Goal: Browse casually

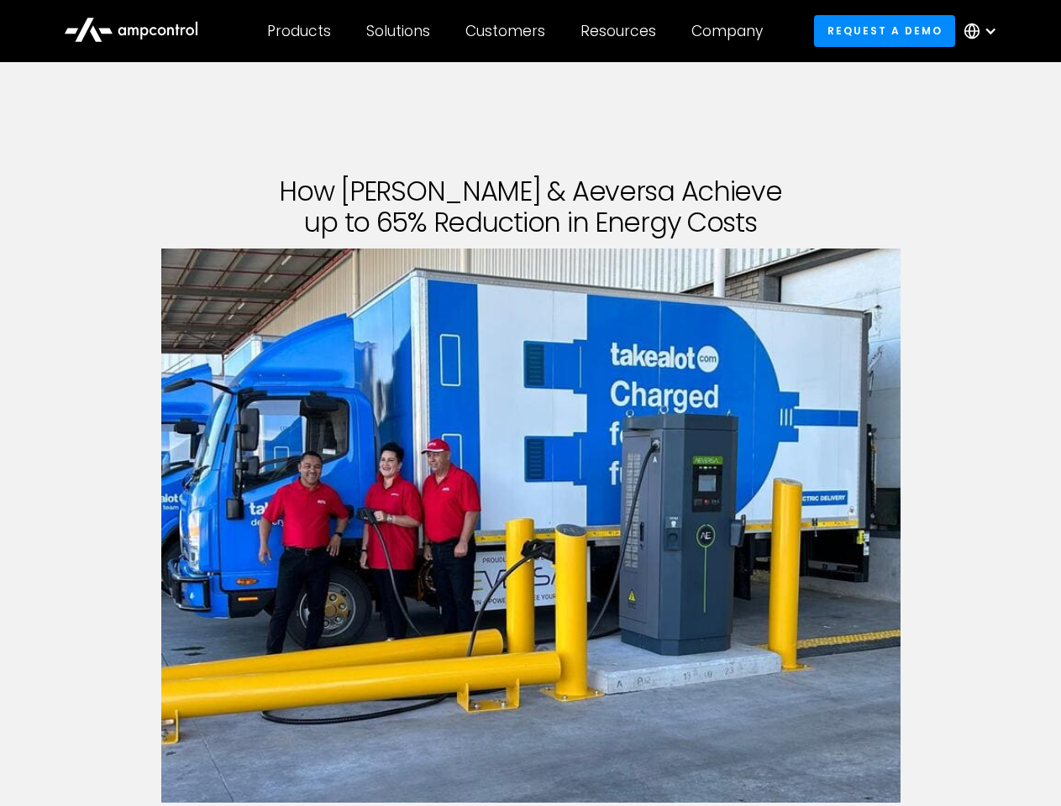
click at [516, 31] on div "Customers" at bounding box center [505, 31] width 80 height 18
click at [298, 31] on div "Products" at bounding box center [299, 31] width 64 height 18
click at [399, 31] on div "Solutions" at bounding box center [398, 31] width 64 height 18
click at [508, 31] on div "Customers" at bounding box center [505, 31] width 80 height 18
click at [621, 31] on div "Resources" at bounding box center [618, 31] width 76 height 18
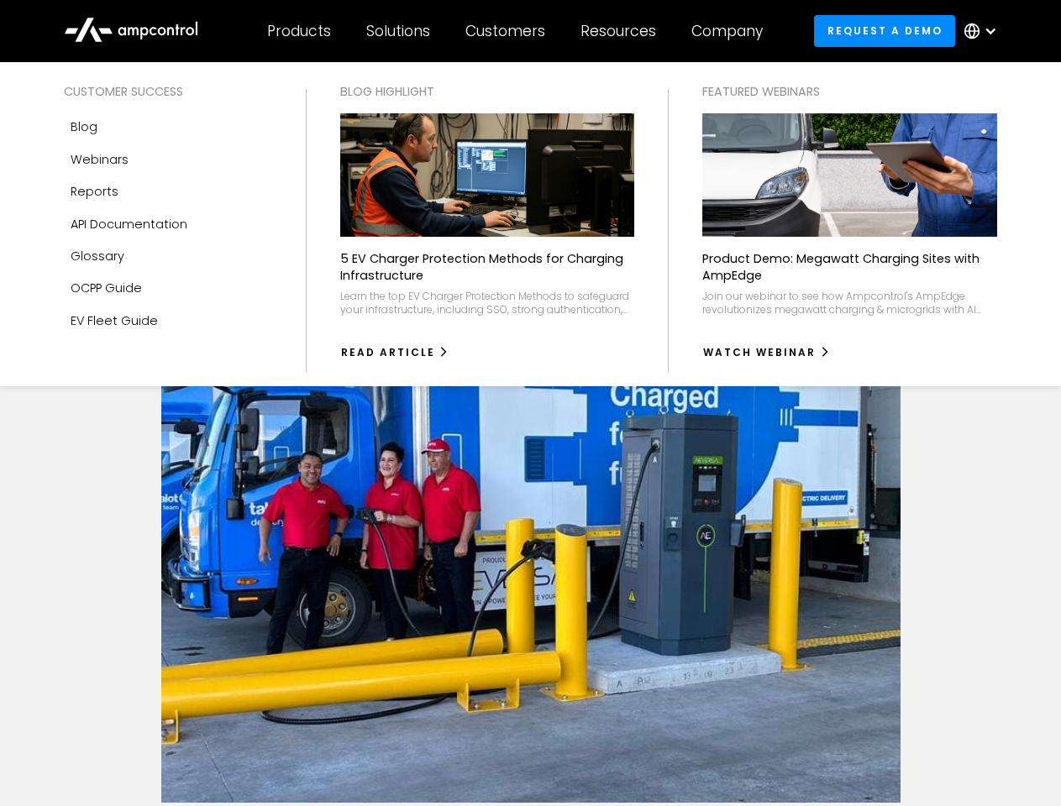
click at [732, 31] on div "Company" at bounding box center [726, 31] width 71 height 18
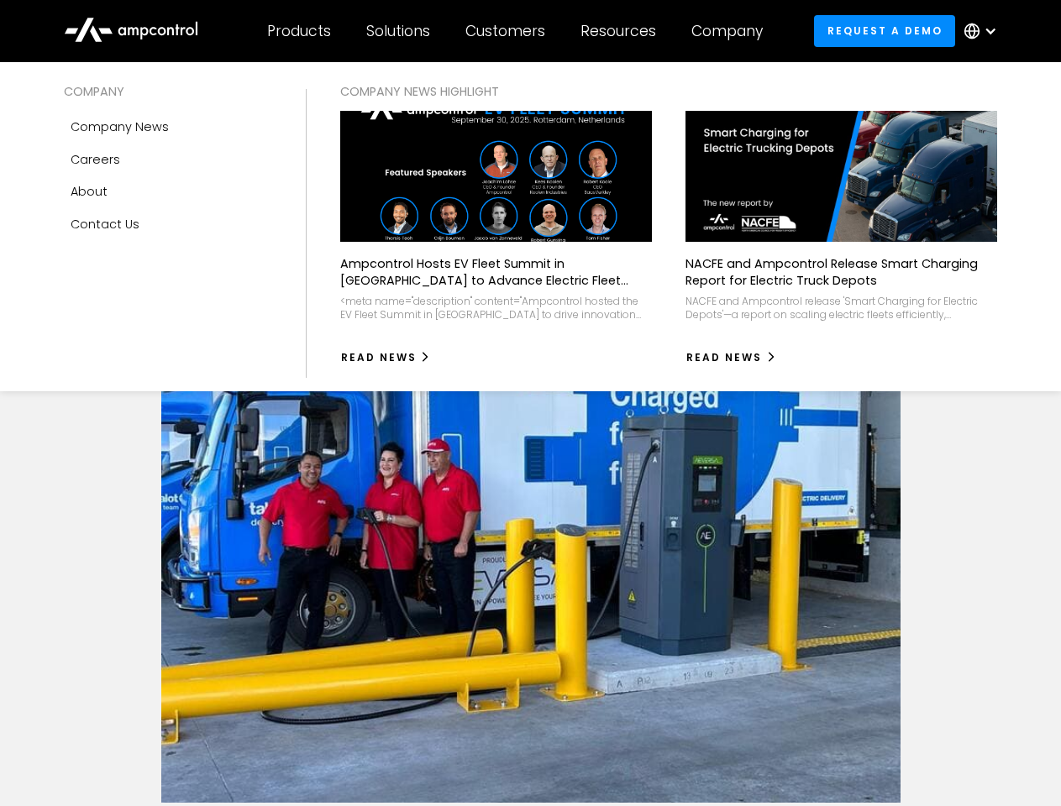
click at [984, 31] on div at bounding box center [989, 30] width 13 height 13
